Goal: Task Accomplishment & Management: Use online tool/utility

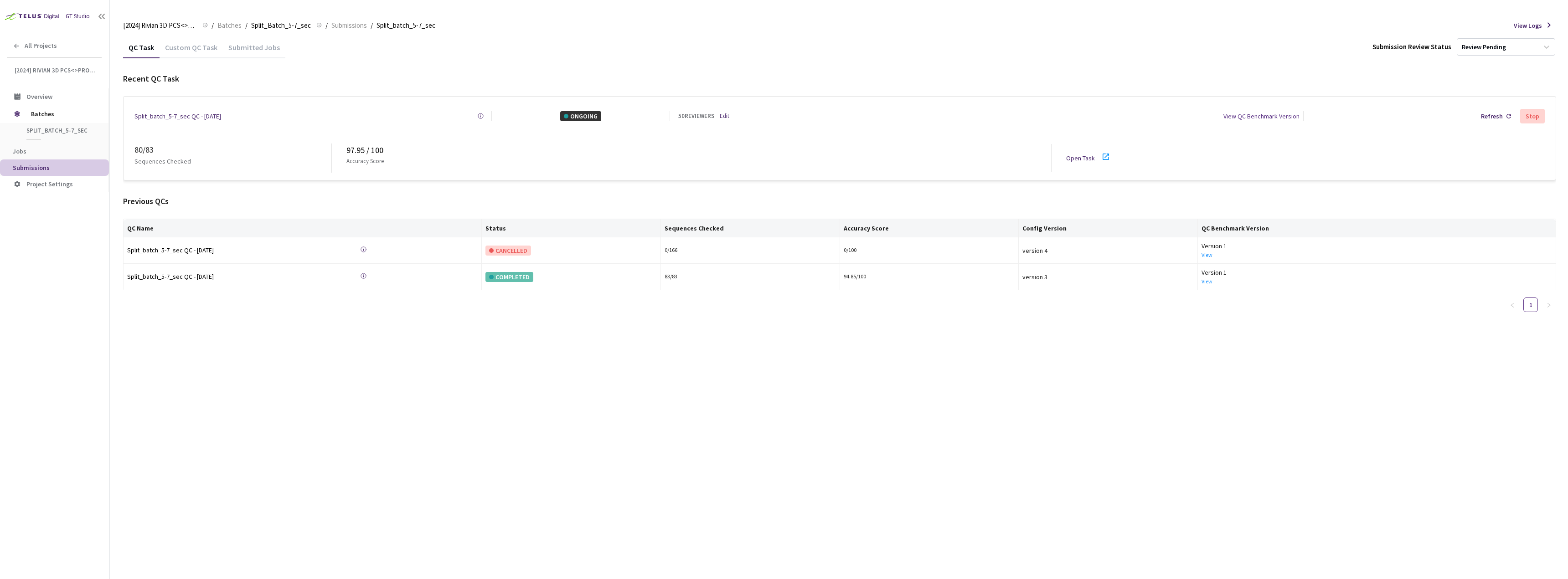
click at [731, 113] on div "50 REVIEWERS Edit" at bounding box center [743, 116] width 130 height 9
click at [730, 113] on div "50 REVIEWERS Edit" at bounding box center [743, 116] width 130 height 9
click at [728, 113] on link "Edit" at bounding box center [724, 116] width 10 height 9
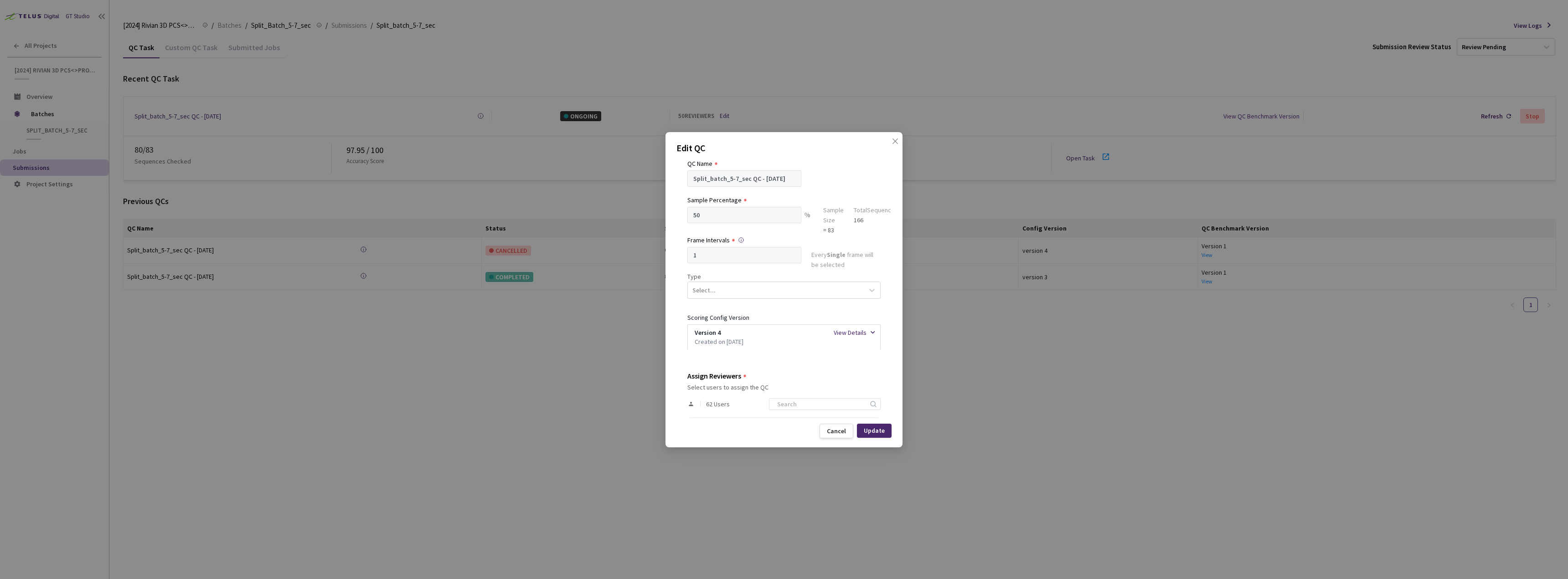
scroll to position [227, 0]
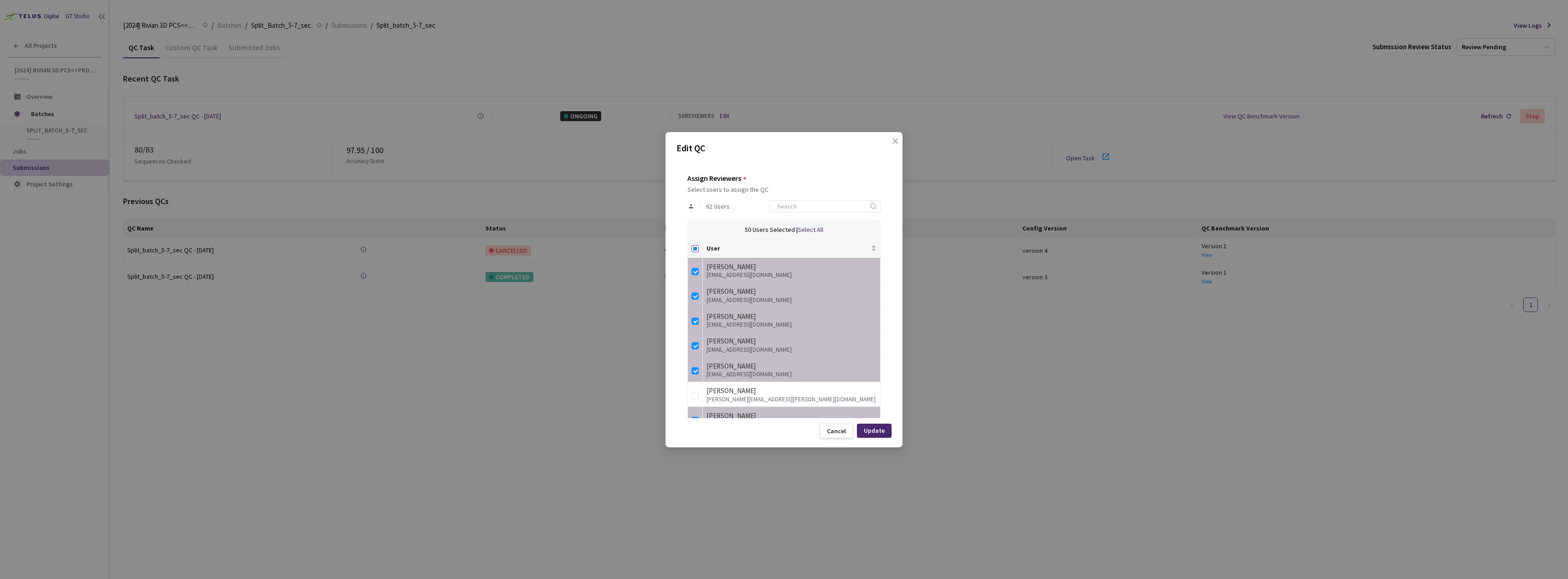
click at [693, 248] on input "Select all" at bounding box center [695, 249] width 7 height 7
checkbox input "true"
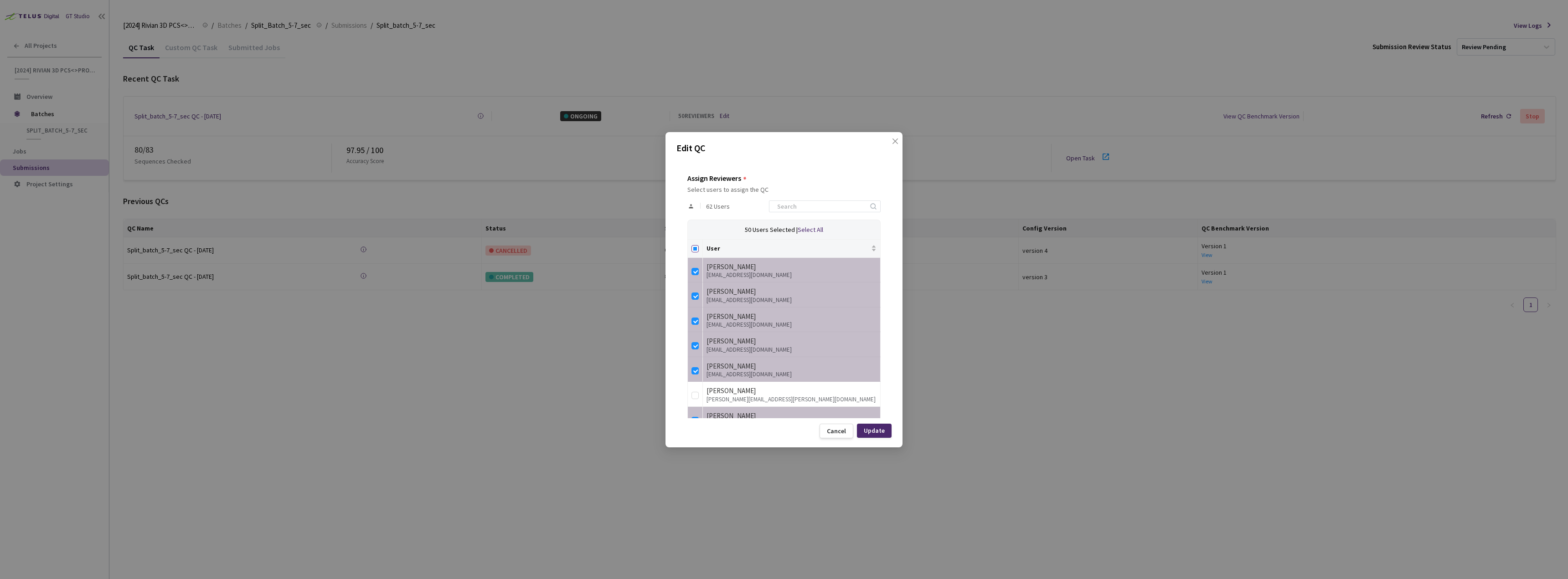
checkbox input "true"
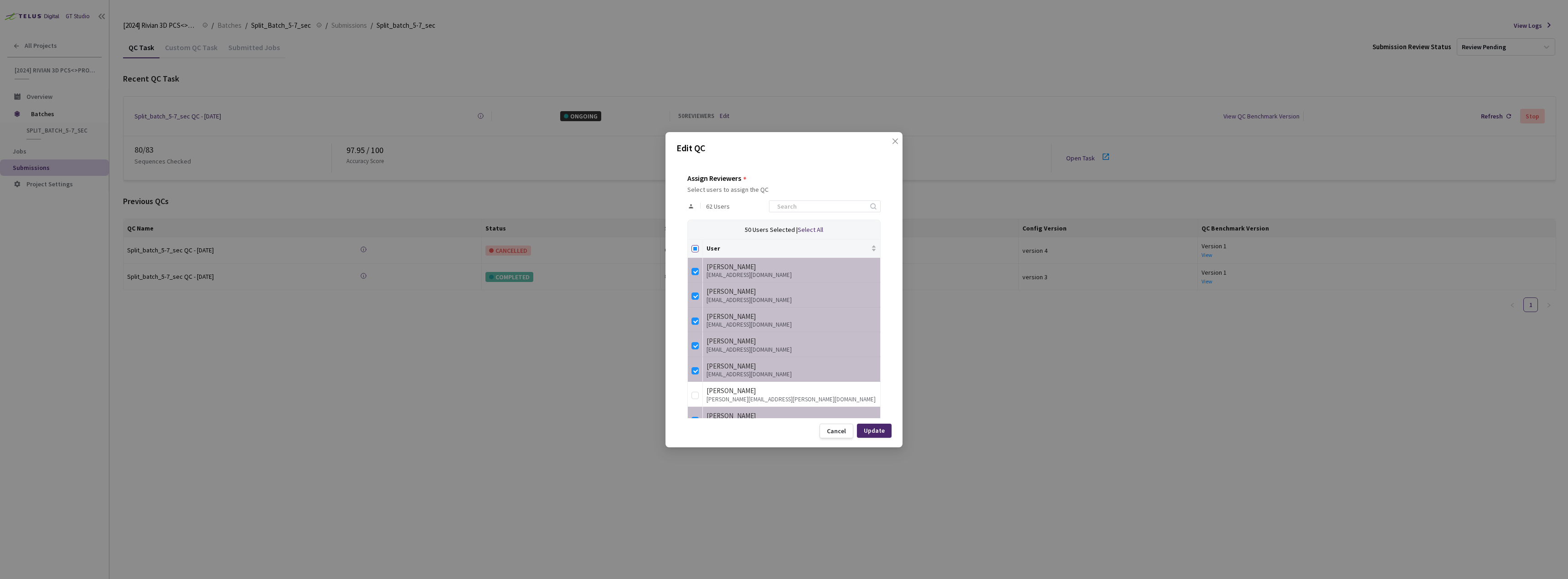
checkbox input "true"
click at [694, 248] on input "Select all" at bounding box center [695, 249] width 7 height 7
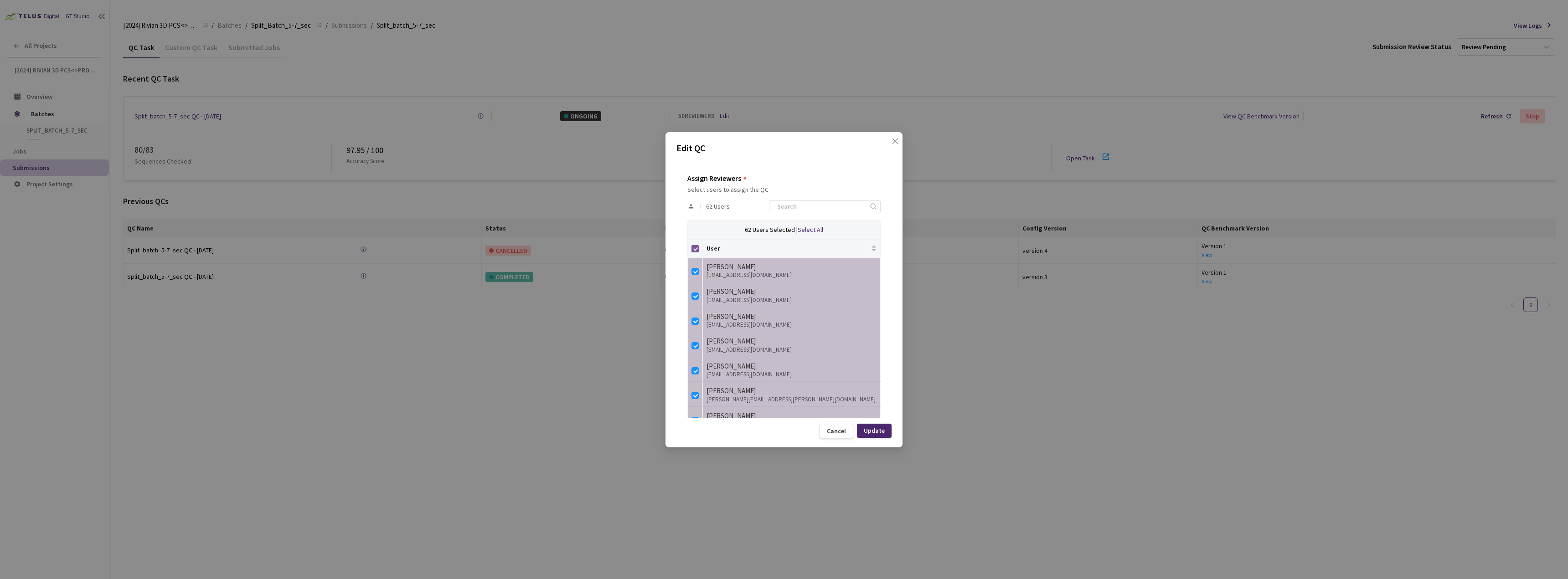
checkbox input "false"
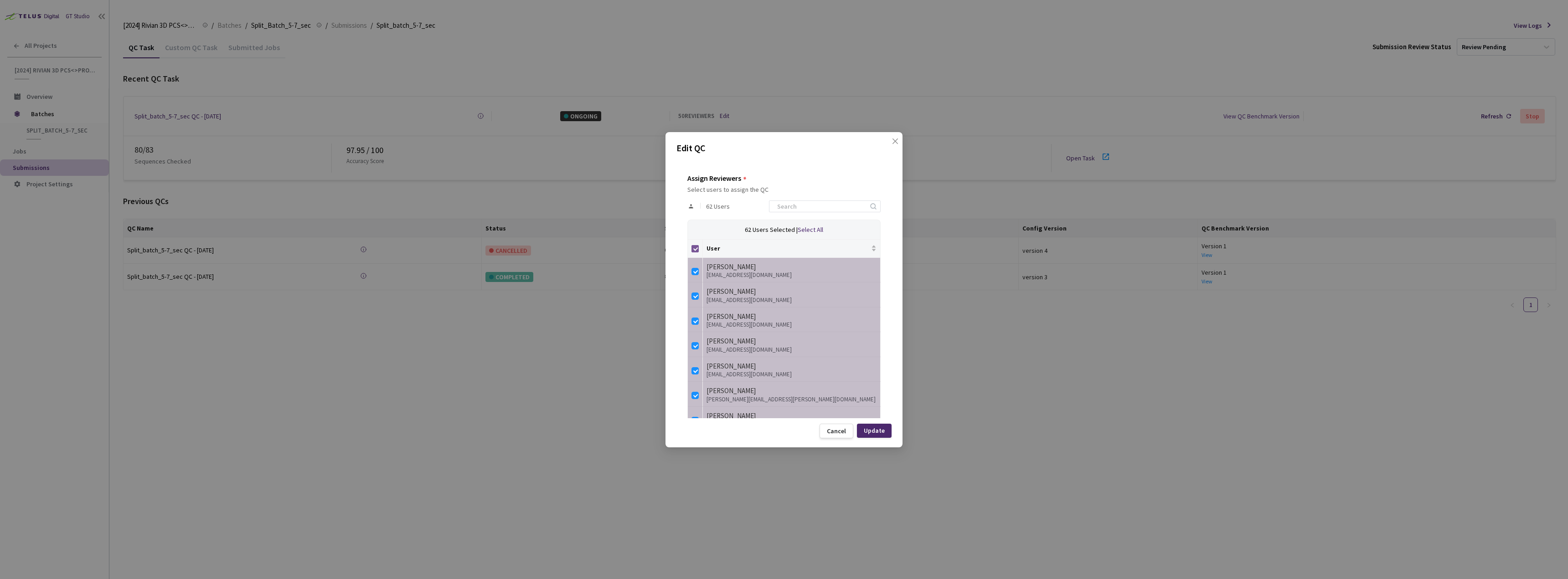
checkbox input "false"
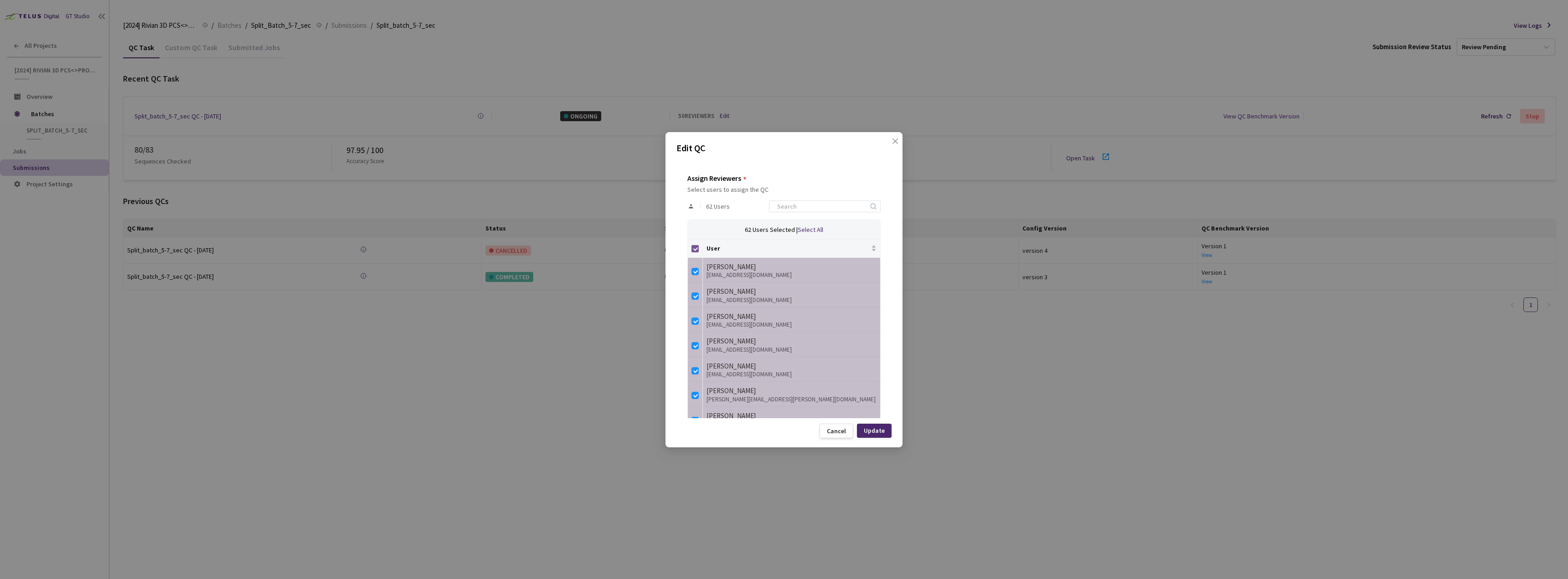
checkbox input "false"
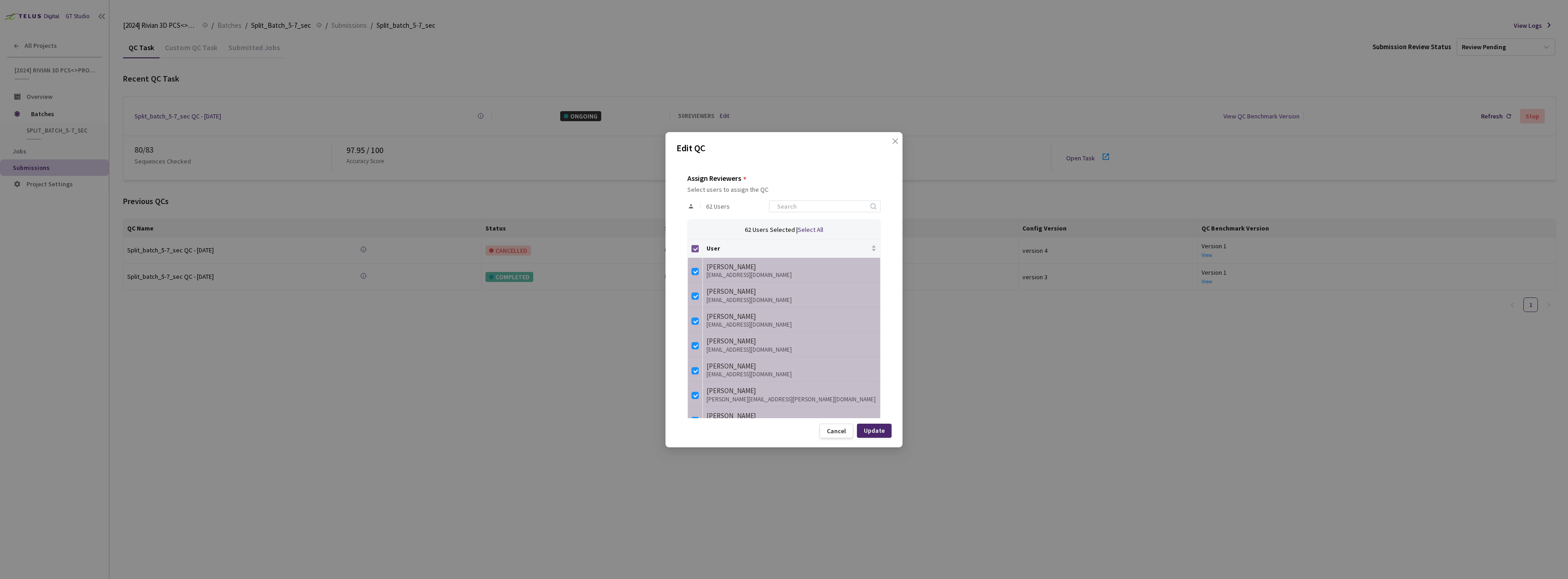
checkbox input "false"
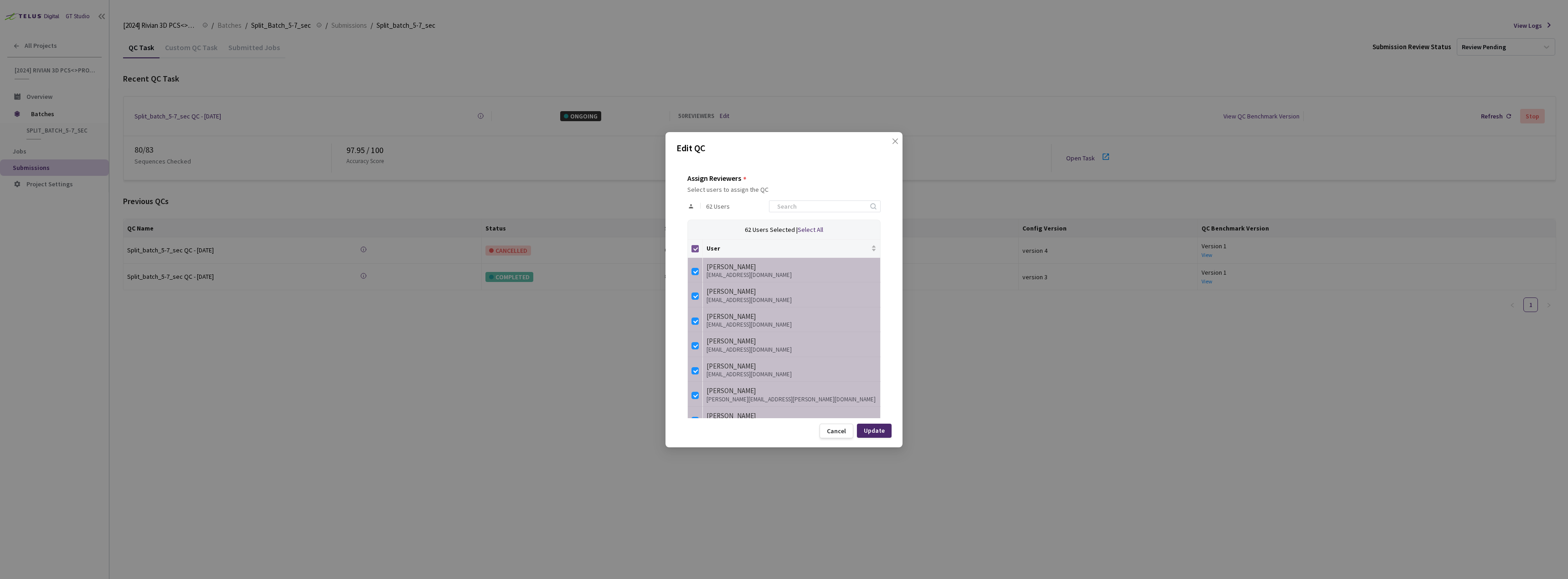
checkbox input "false"
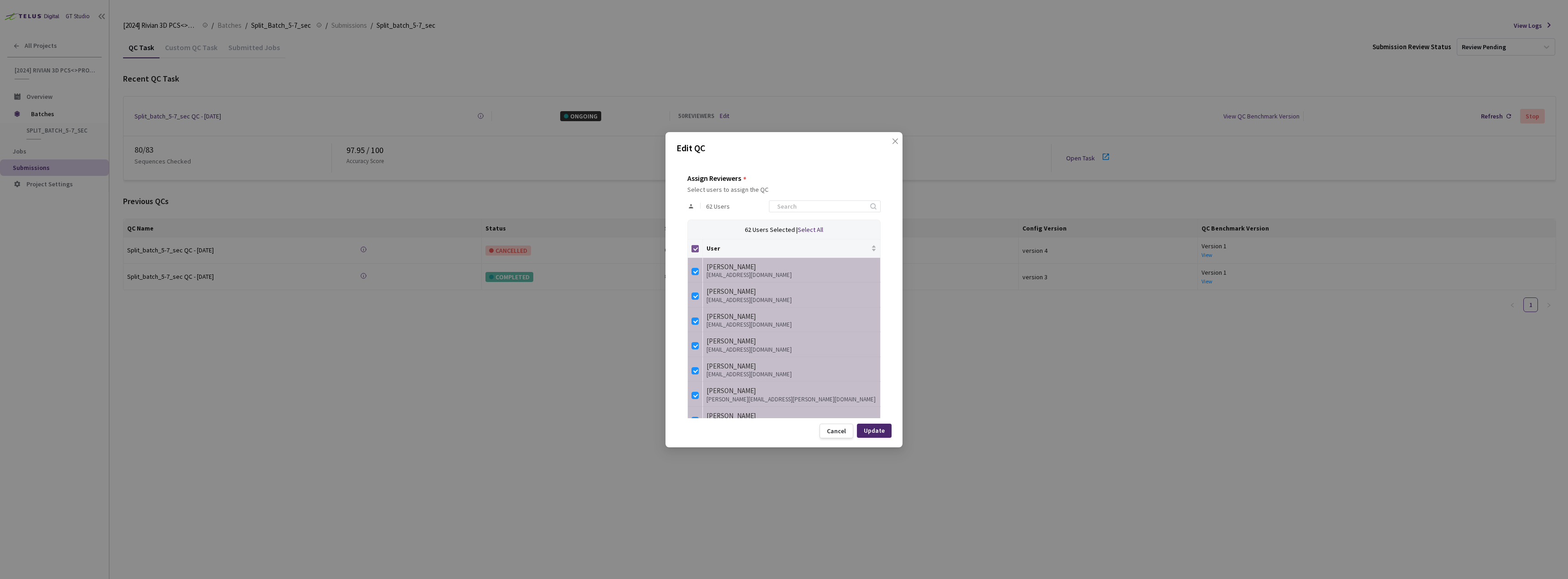
checkbox input "false"
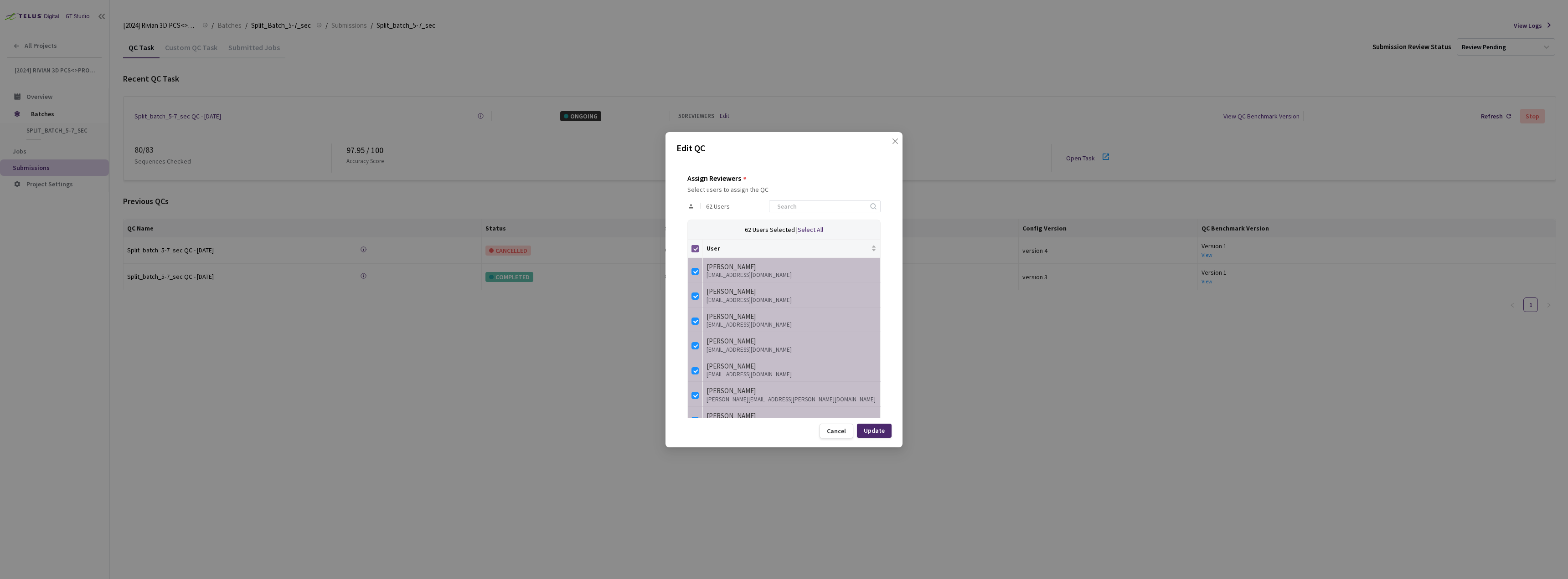
checkbox input "false"
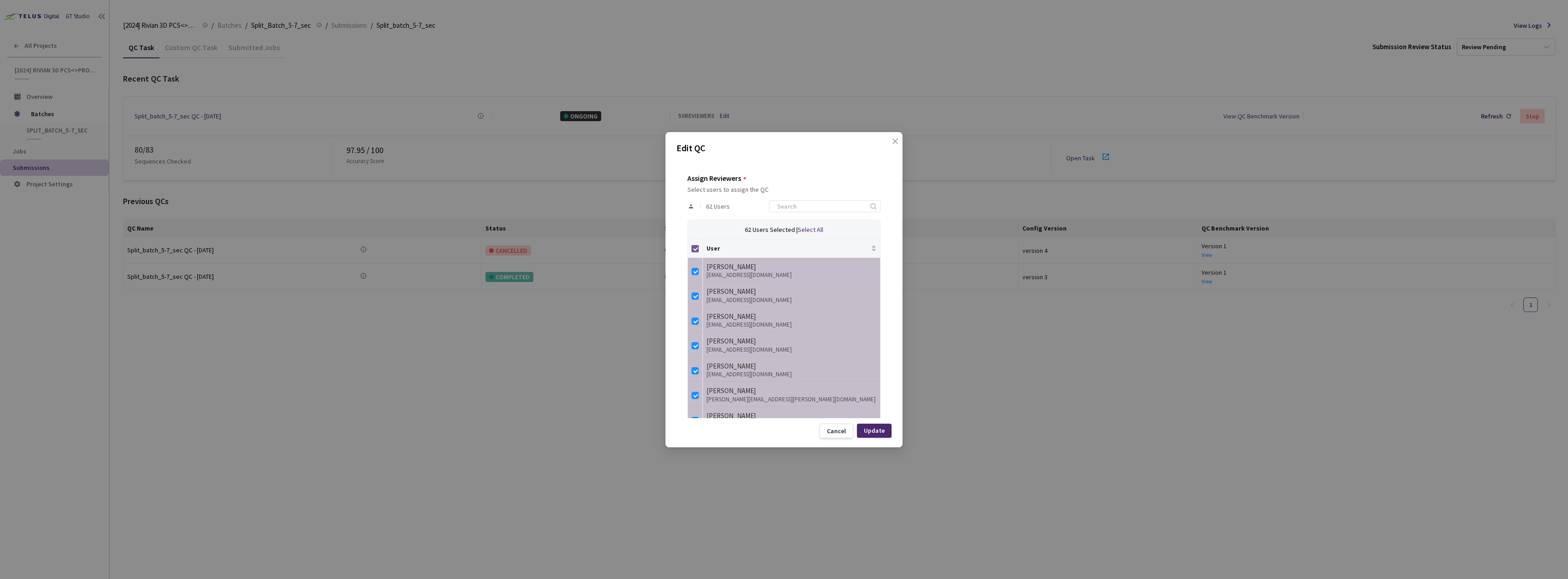
checkbox input "false"
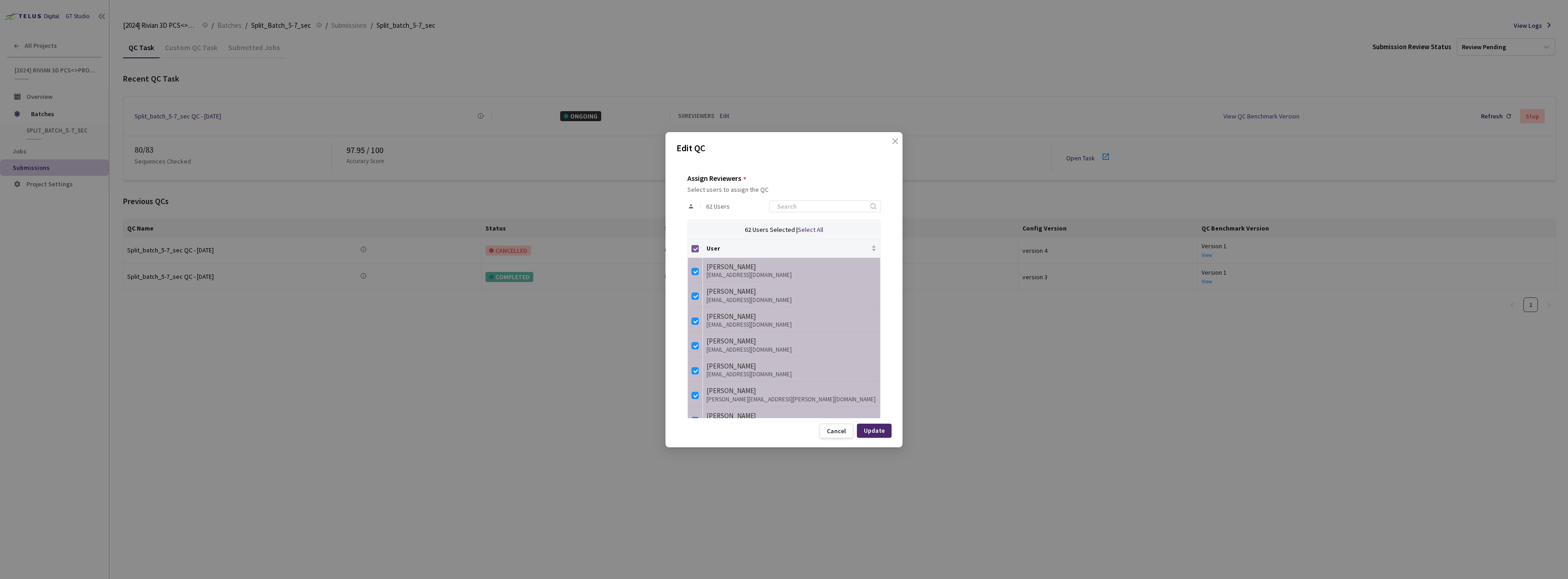
checkbox input "false"
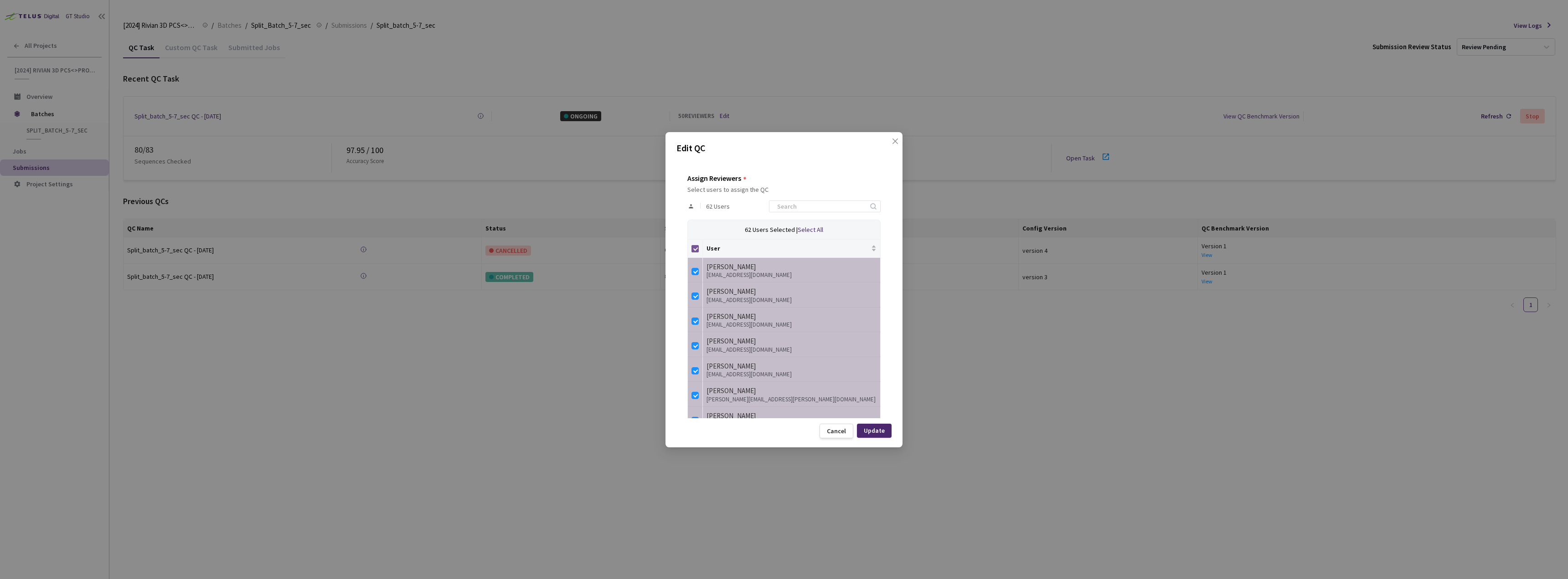
checkbox input "false"
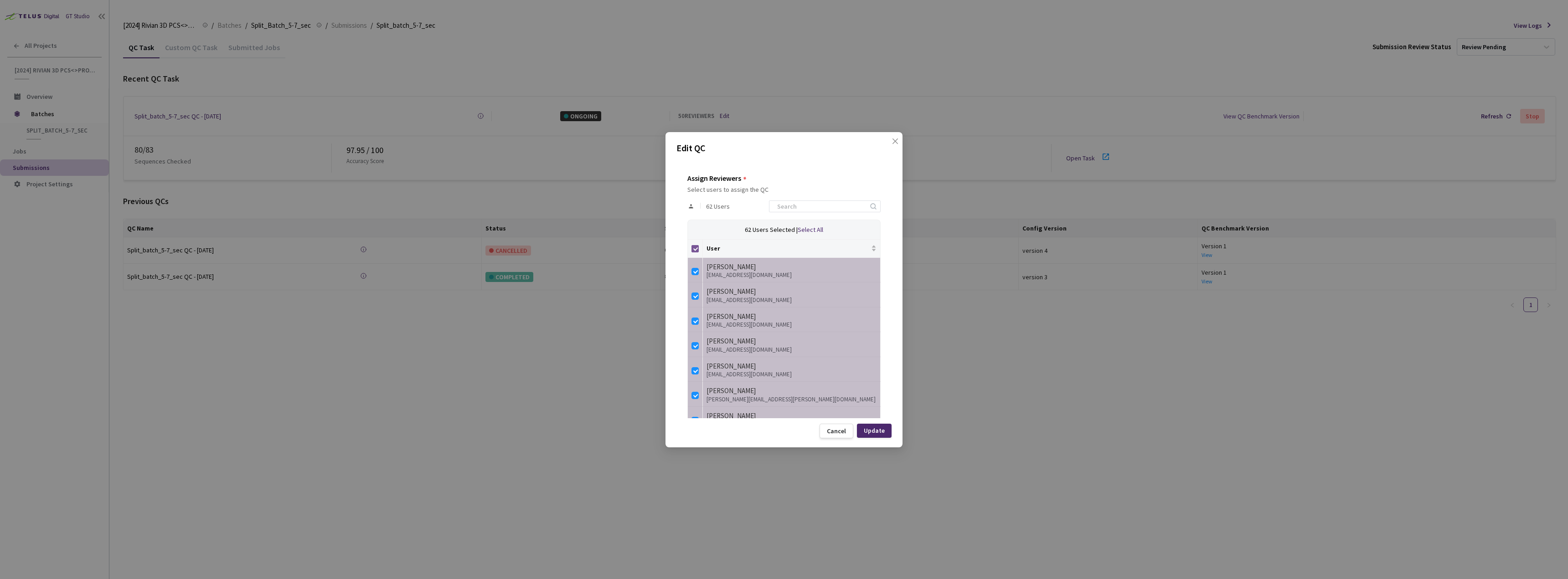
checkbox input "false"
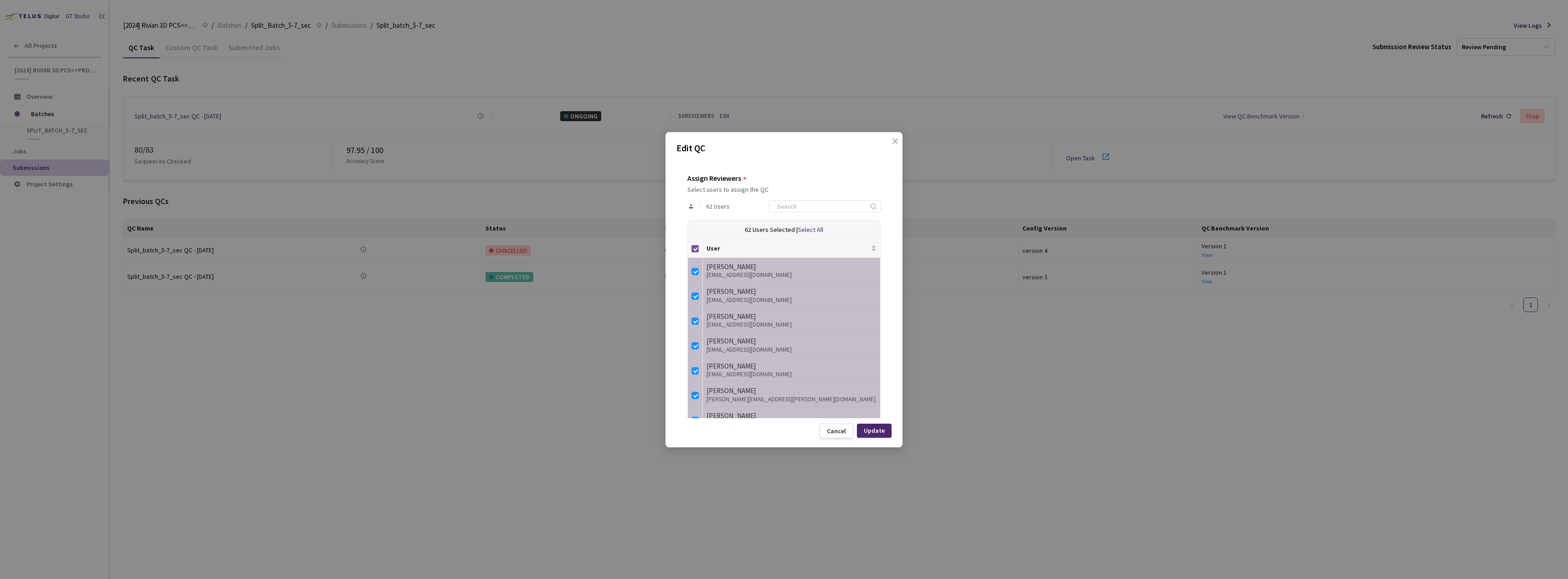
checkbox input "false"
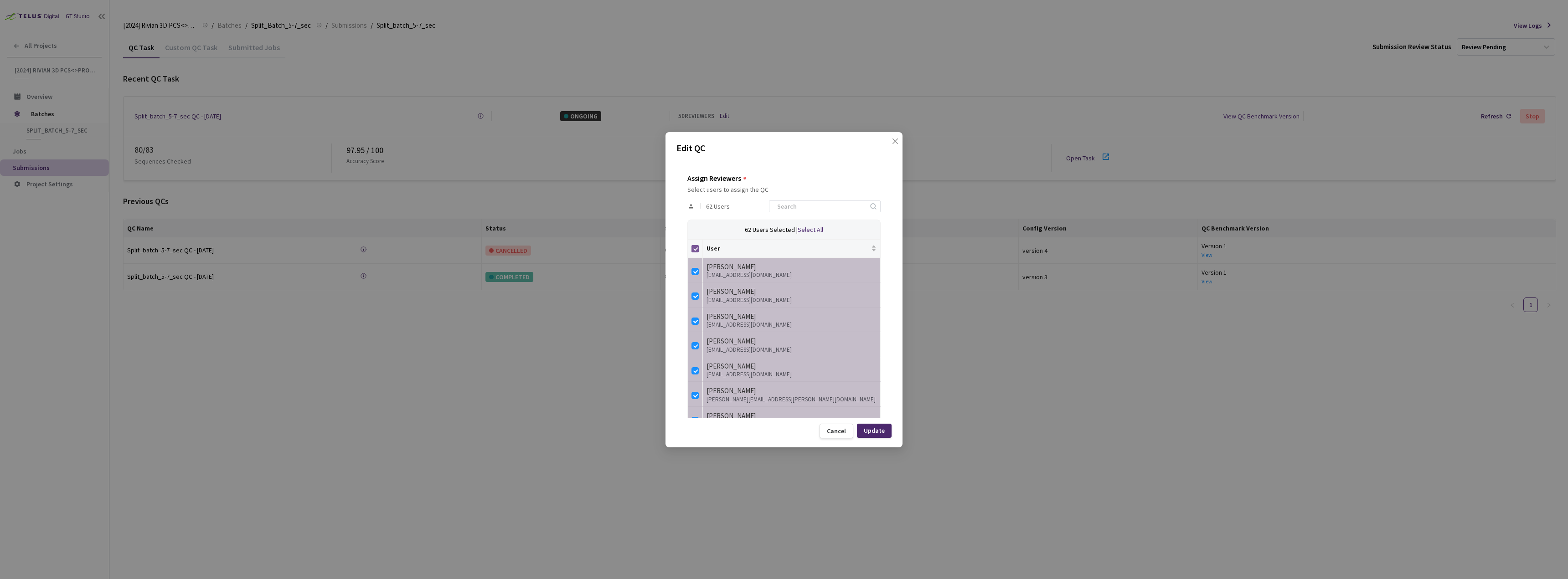
checkbox input "false"
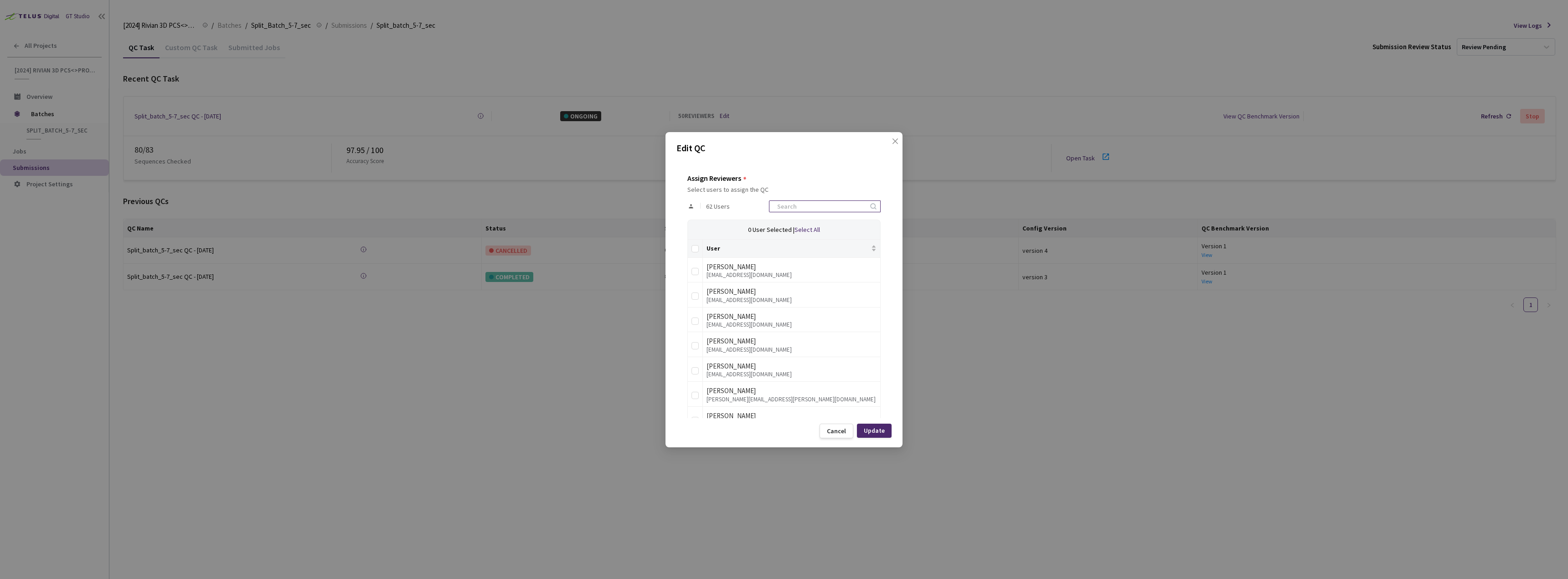
click at [812, 211] on input at bounding box center [821, 206] width 97 height 11
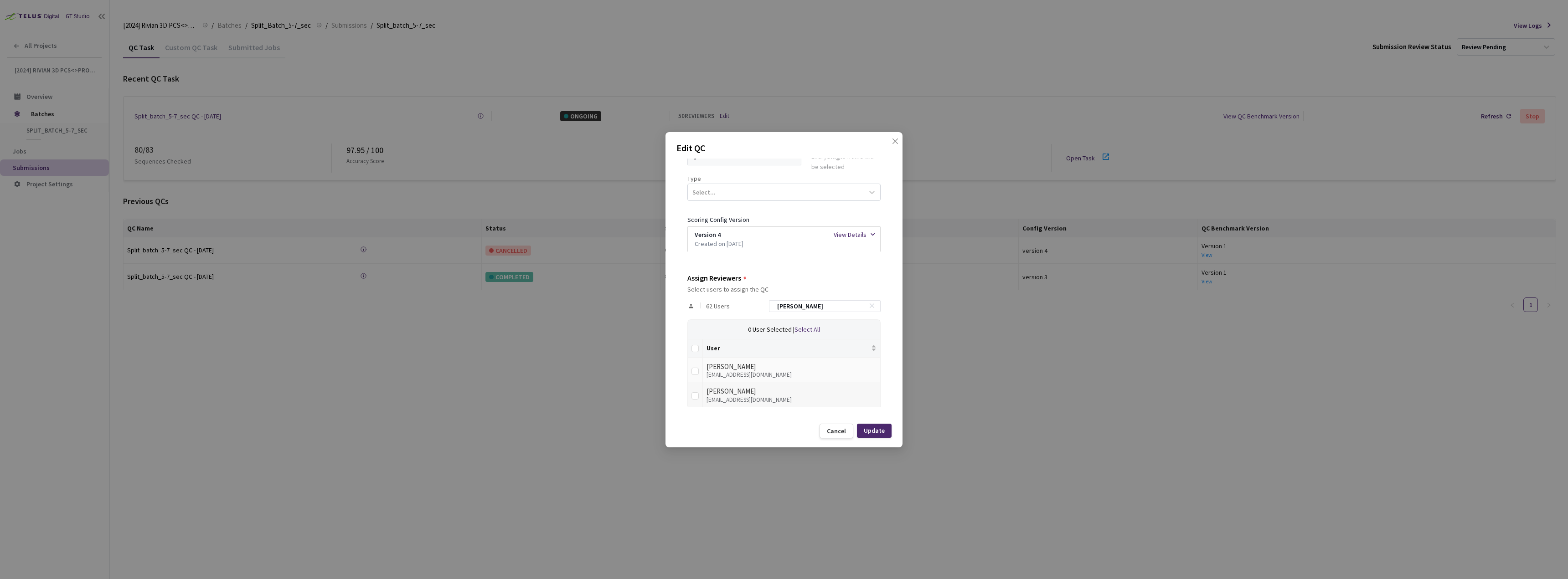
type input "stefan"
click at [737, 394] on div "Stefan Boros" at bounding box center [791, 391] width 170 height 11
click at [695, 400] on input "checkbox" at bounding box center [695, 396] width 7 height 7
checkbox input "true"
click at [881, 432] on div "Update" at bounding box center [874, 431] width 21 height 7
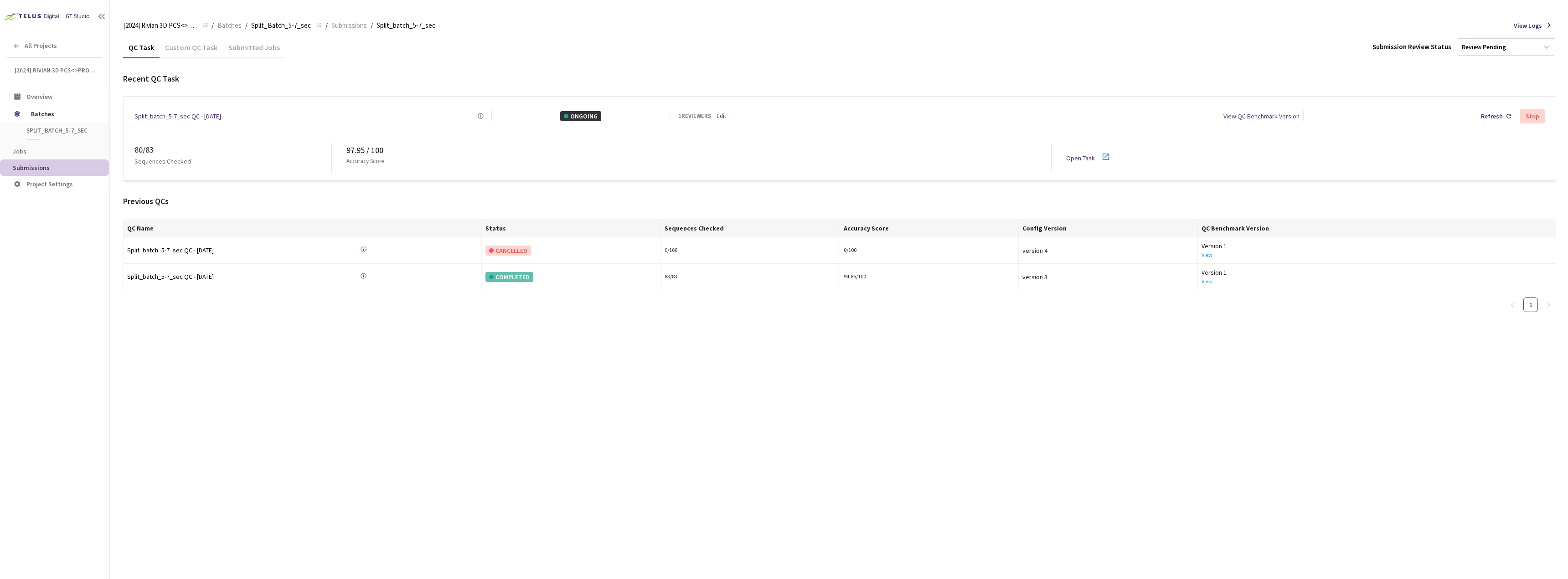
click at [1086, 154] on link "Open Task" at bounding box center [1080, 158] width 29 height 8
click at [55, 119] on span "Batches" at bounding box center [62, 114] width 63 height 18
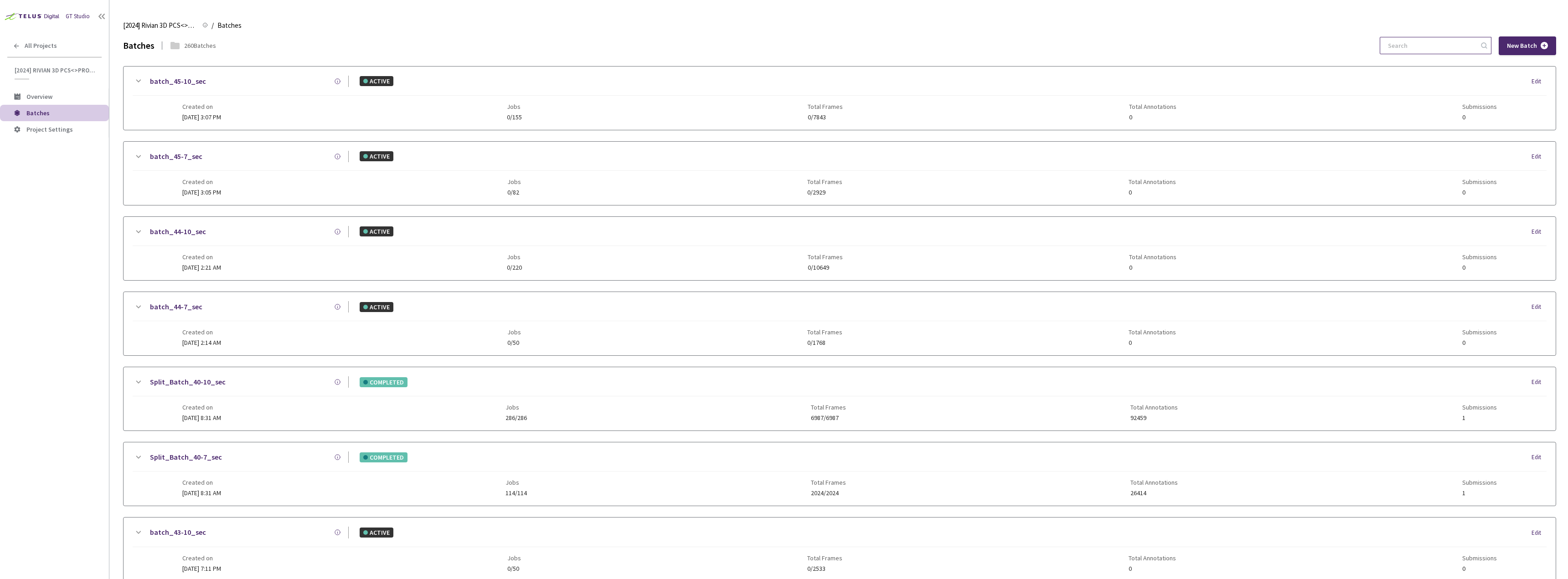
click at [1399, 46] on input at bounding box center [1431, 45] width 97 height 16
drag, startPoint x: 1433, startPoint y: 39, endPoint x: 1325, endPoint y: 32, distance: 108.2
click at [1339, 32] on div "[2024] Rivian 3D PCS<>Production [2024] Rivian 3D PCS<>Production / Batches Bat…" at bounding box center [839, 297] width 1433 height 564
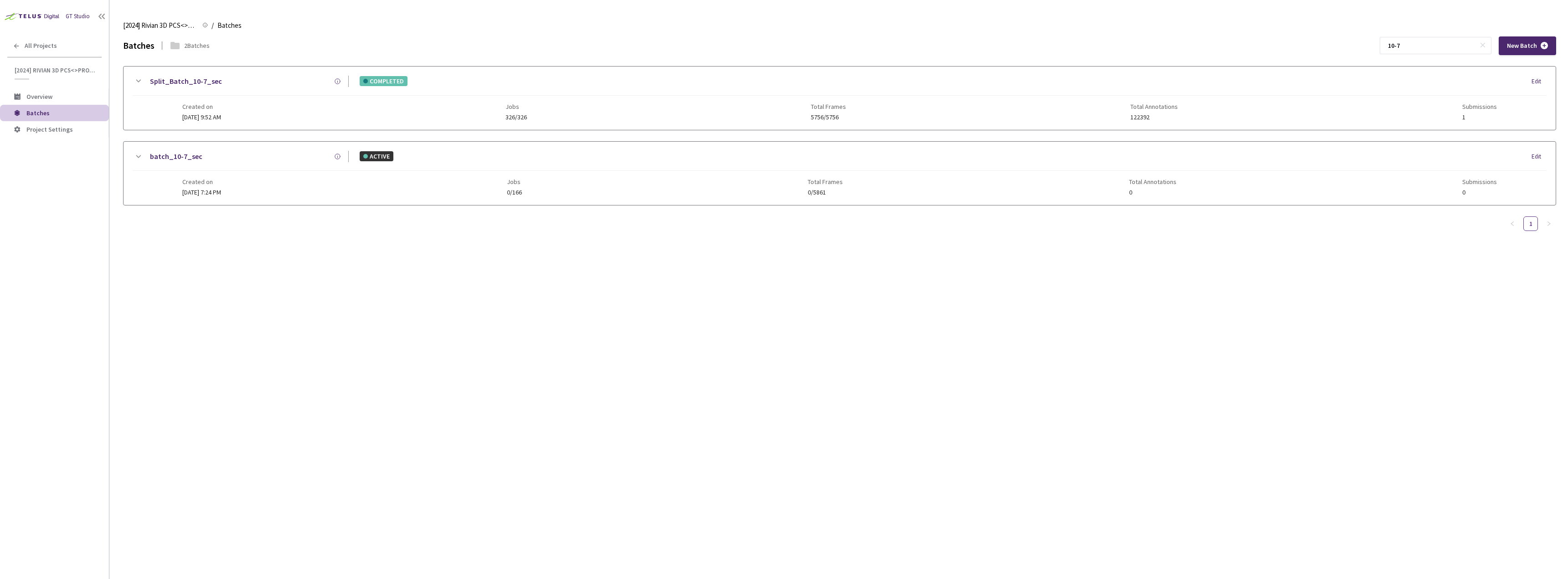
type input "10-7"
click at [280, 106] on div "Created on 23 Sep, 2024 at 9:52 AM Jobs 326/326 Total Frames 5756/5756 Total An…" at bounding box center [840, 108] width 1315 height 25
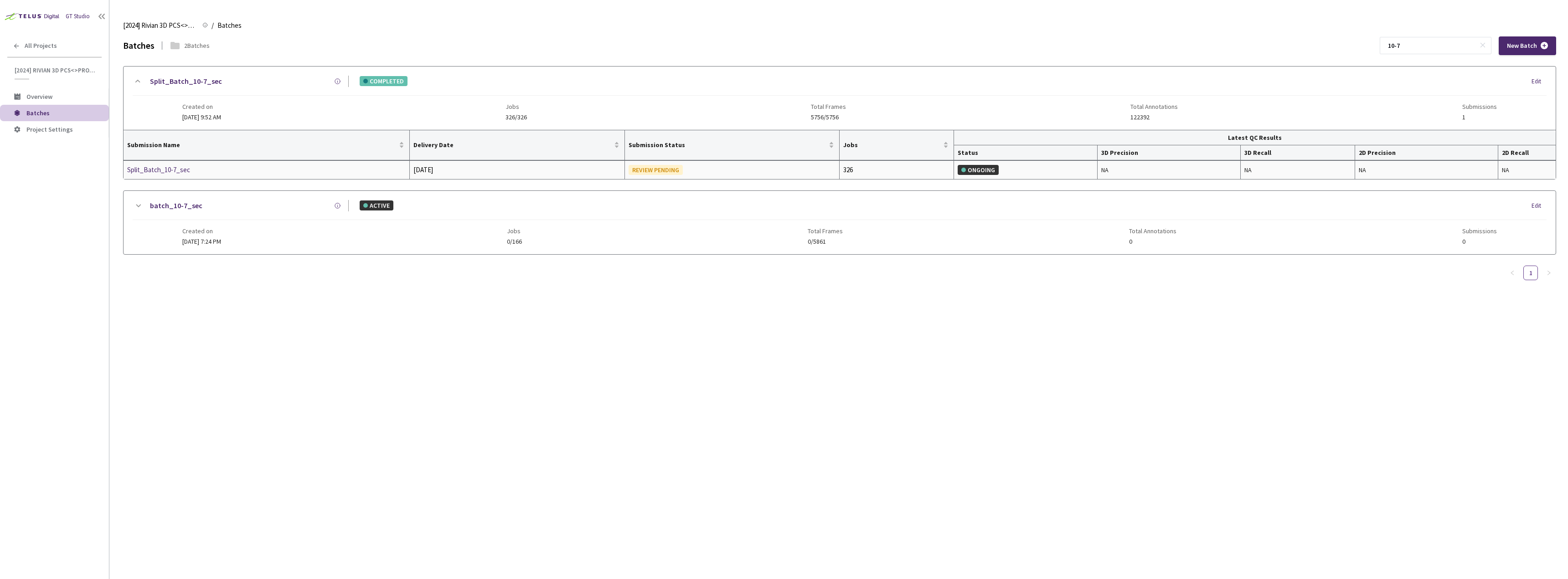
click at [167, 173] on div "Split_Batch_10-7_sec" at bounding box center [175, 170] width 97 height 11
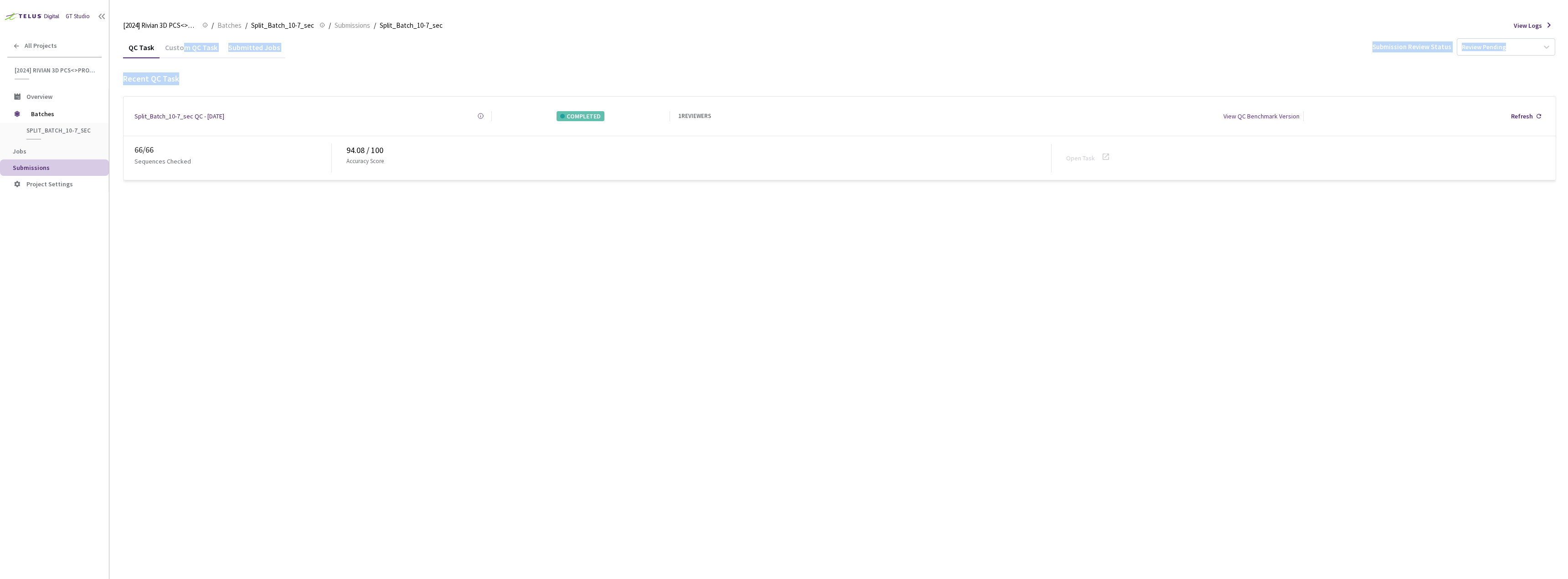
click at [182, 55] on div "QC Task Custom QC Task Submitted Jobs Submission Review Status Review Pending R…" at bounding box center [839, 108] width 1433 height 144
click at [183, 52] on div "Custom QC Task" at bounding box center [191, 50] width 63 height 15
click at [135, 44] on div "QC Task" at bounding box center [141, 50] width 37 height 15
click at [187, 44] on div "Custom QC Task" at bounding box center [191, 50] width 63 height 15
click at [137, 47] on div "QC Task" at bounding box center [141, 50] width 37 height 15
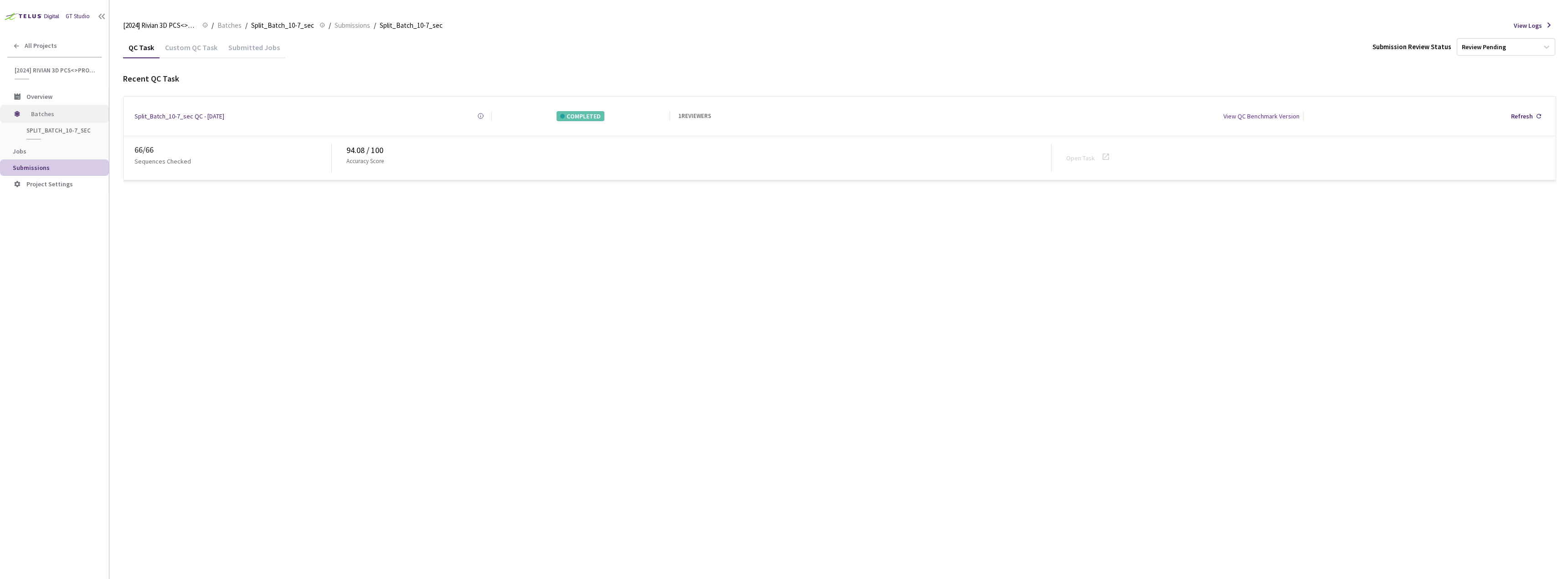
click at [32, 111] on span "Batches" at bounding box center [62, 114] width 63 height 18
